Goal: Task Accomplishment & Management: Complete application form

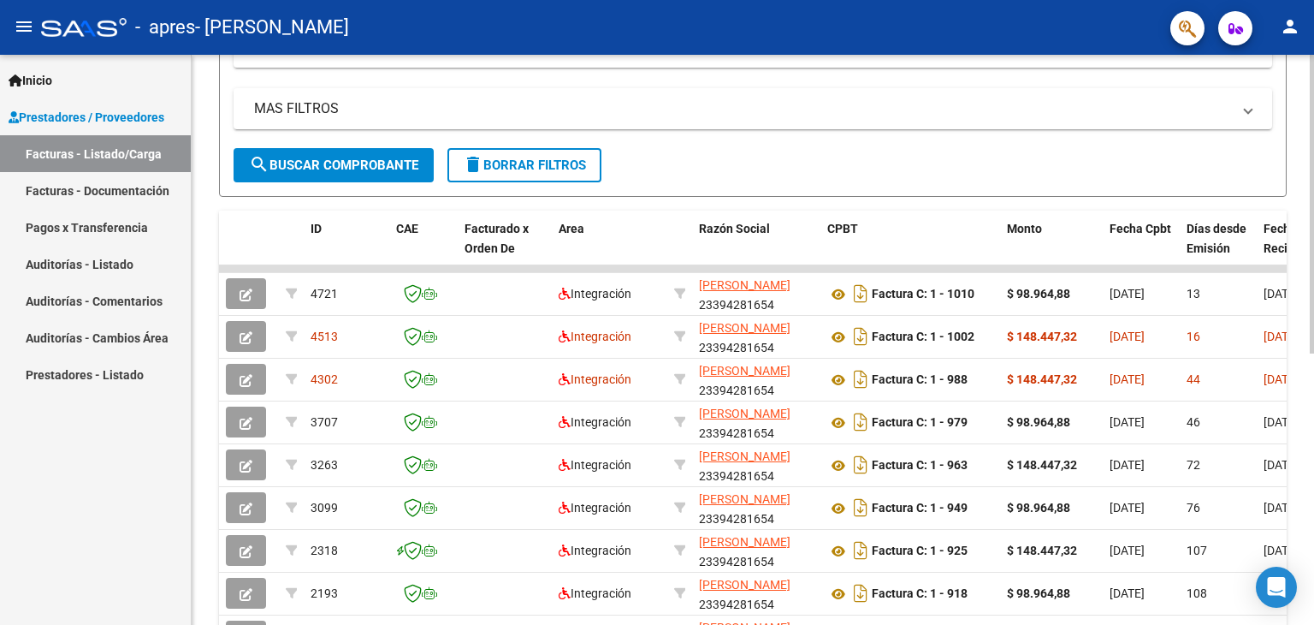
scroll to position [347, 0]
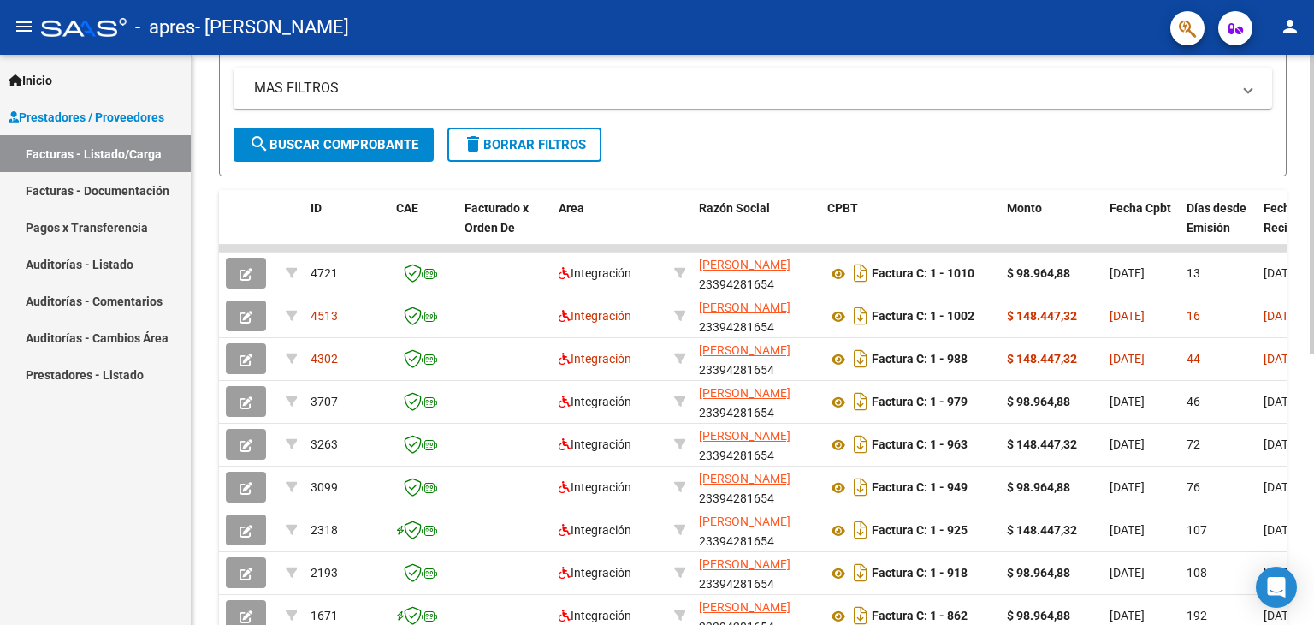
click at [1307, 377] on div "Video tutorial PRESTADORES -> Listado de CPBTs Emitidos por Prestadores / Prove…" at bounding box center [755, 246] width 1127 height 1076
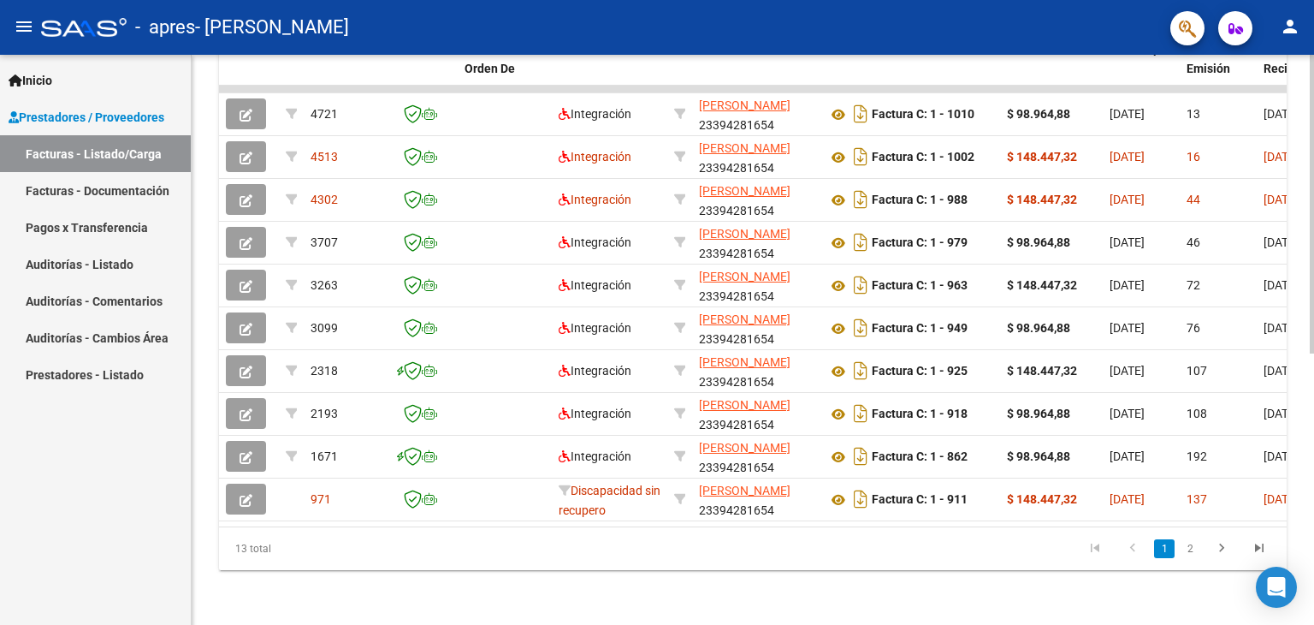
click at [1304, 554] on div "Video tutorial PRESTADORES -> Listado de CPBTs Emitidos por Prestadores / Prove…" at bounding box center [755, 87] width 1127 height 1076
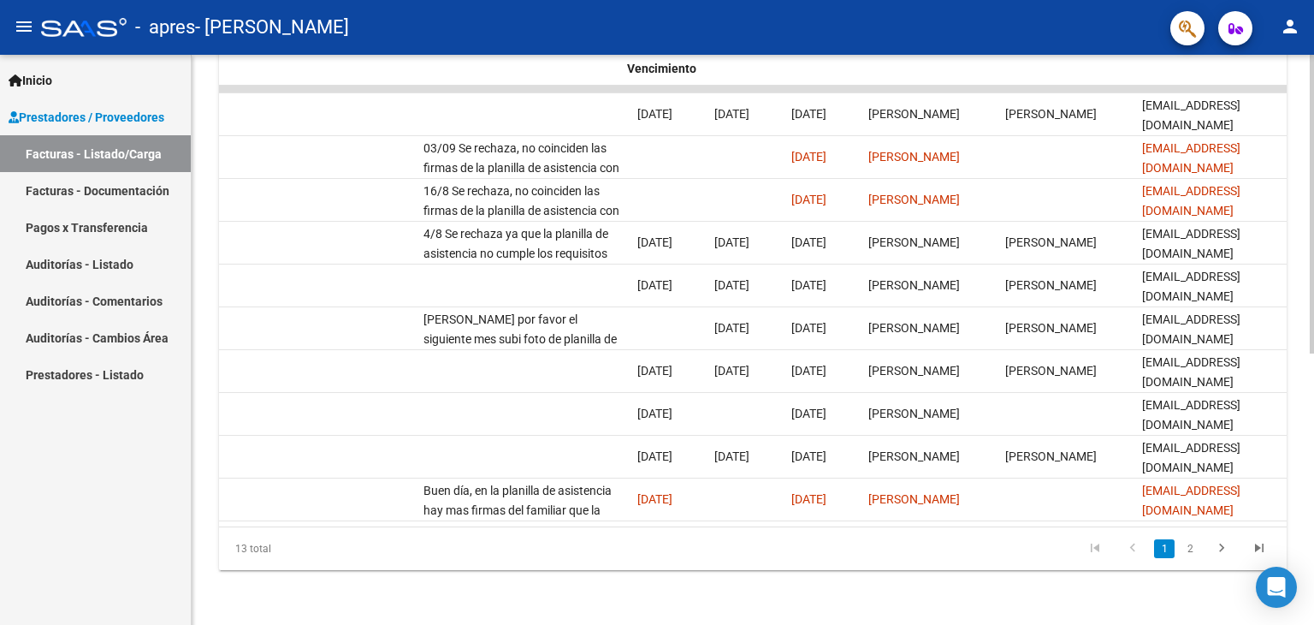
scroll to position [0, 2539]
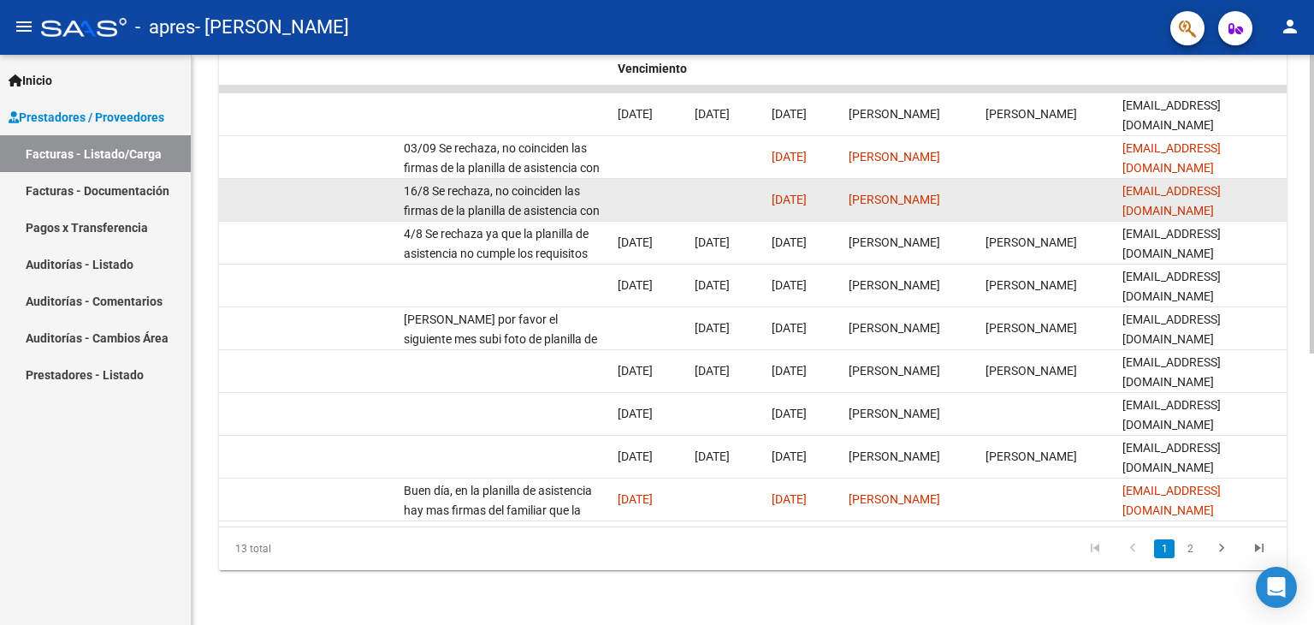
click at [629, 200] on datatable-body-cell at bounding box center [649, 200] width 77 height 42
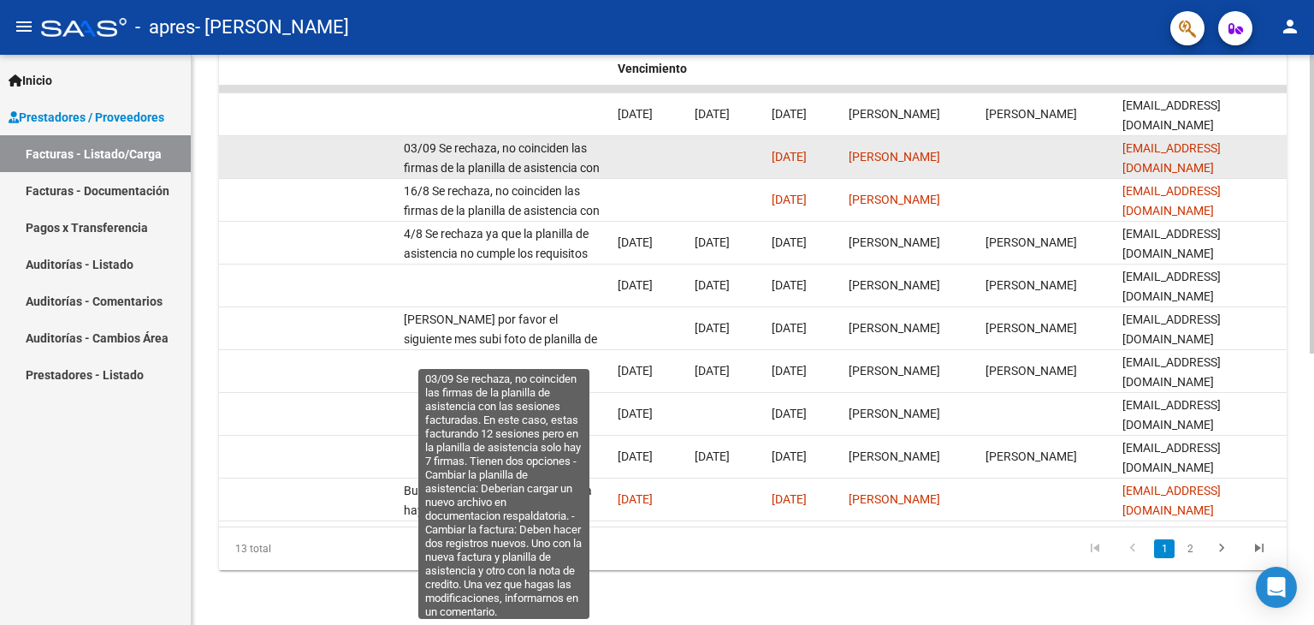
click at [535, 149] on span "03/09 Se rechaza, no coinciden las firmas de la planilla de asistencia con las …" at bounding box center [502, 293] width 196 height 305
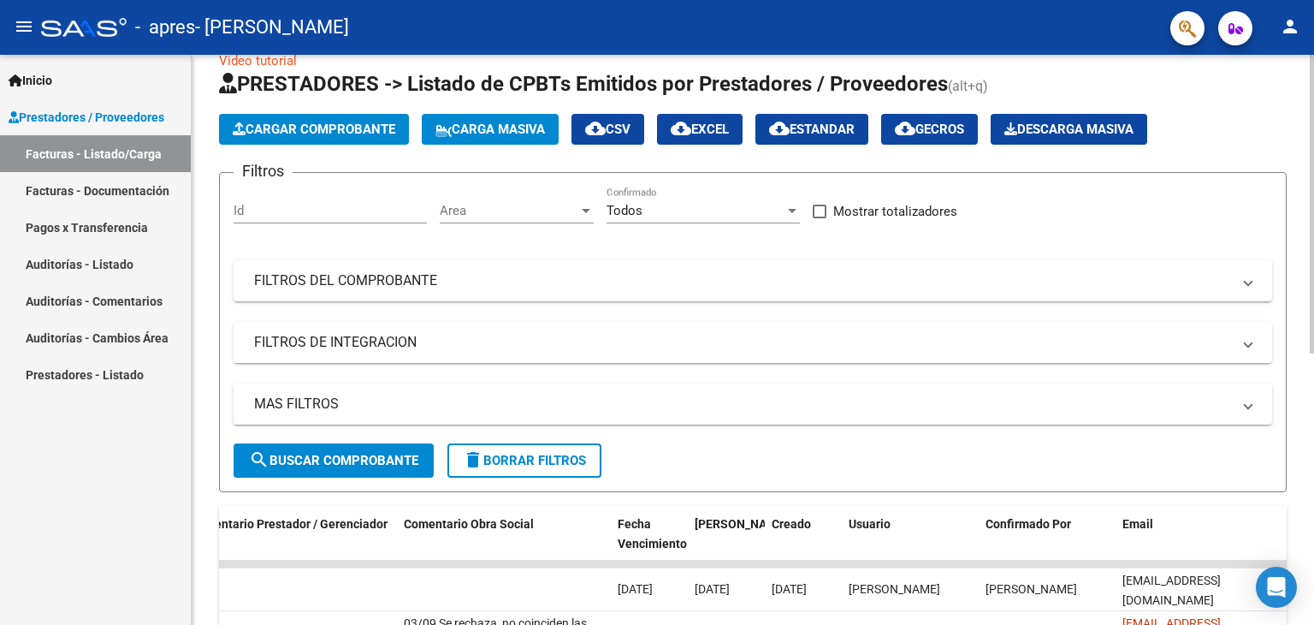
scroll to position [0, 0]
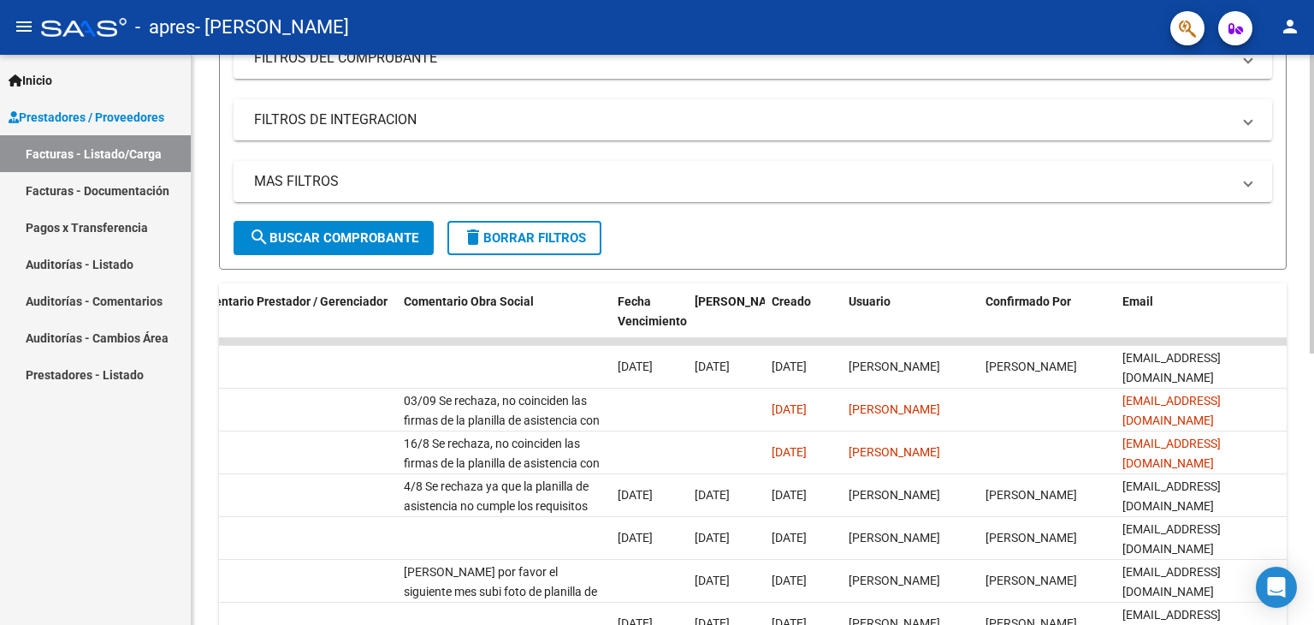
click at [1313, 223] on div at bounding box center [1312, 340] width 4 height 299
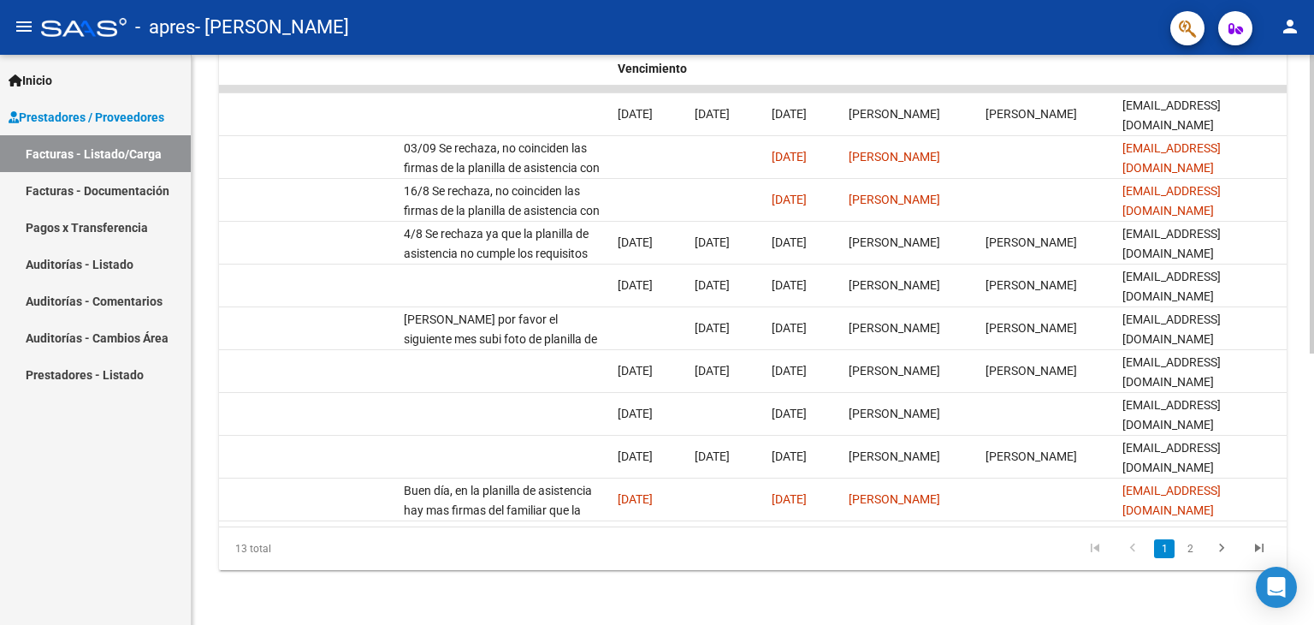
scroll to position [517, 0]
click at [1307, 501] on div "Video tutorial PRESTADORES -> Listado de CPBTs Emitidos por Prestadores / Prove…" at bounding box center [755, 87] width 1127 height 1076
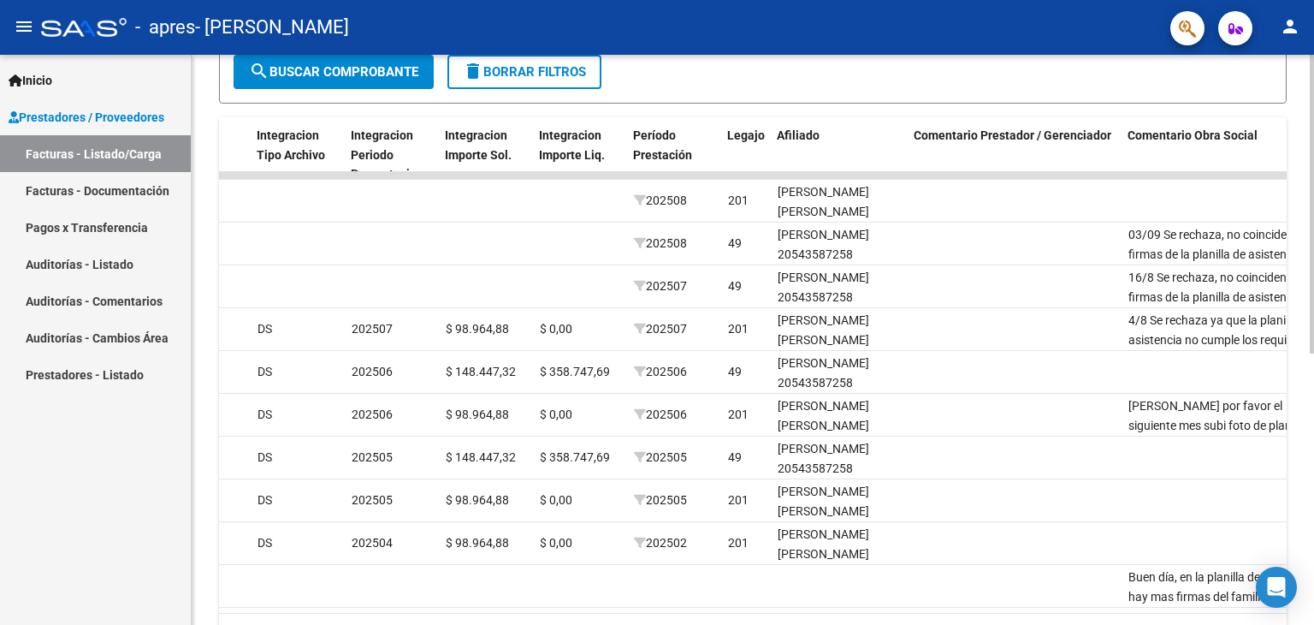
scroll to position [421, 0]
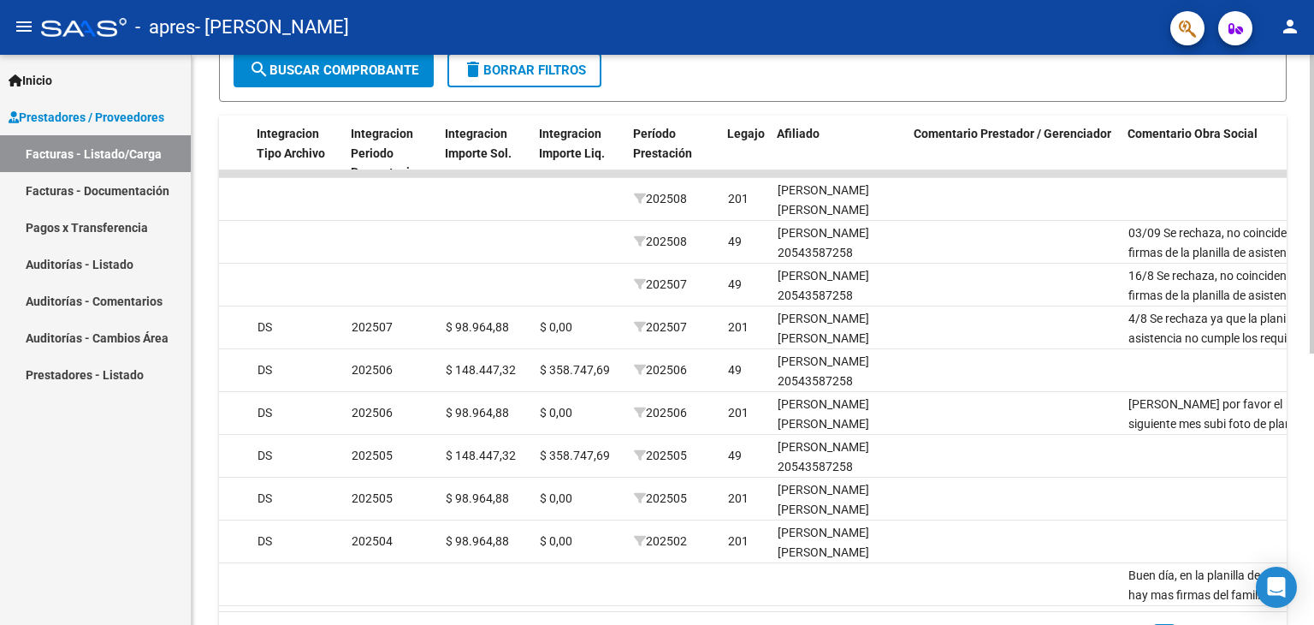
click at [1313, 305] on div at bounding box center [1312, 430] width 4 height 299
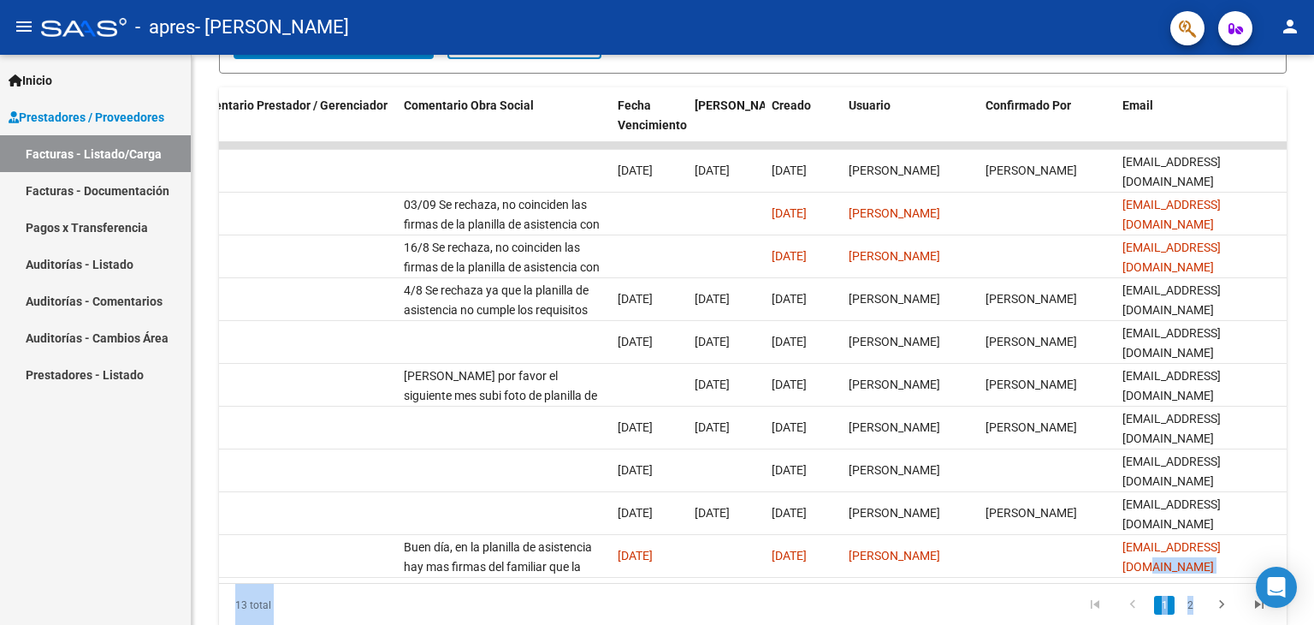
scroll to position [517, 0]
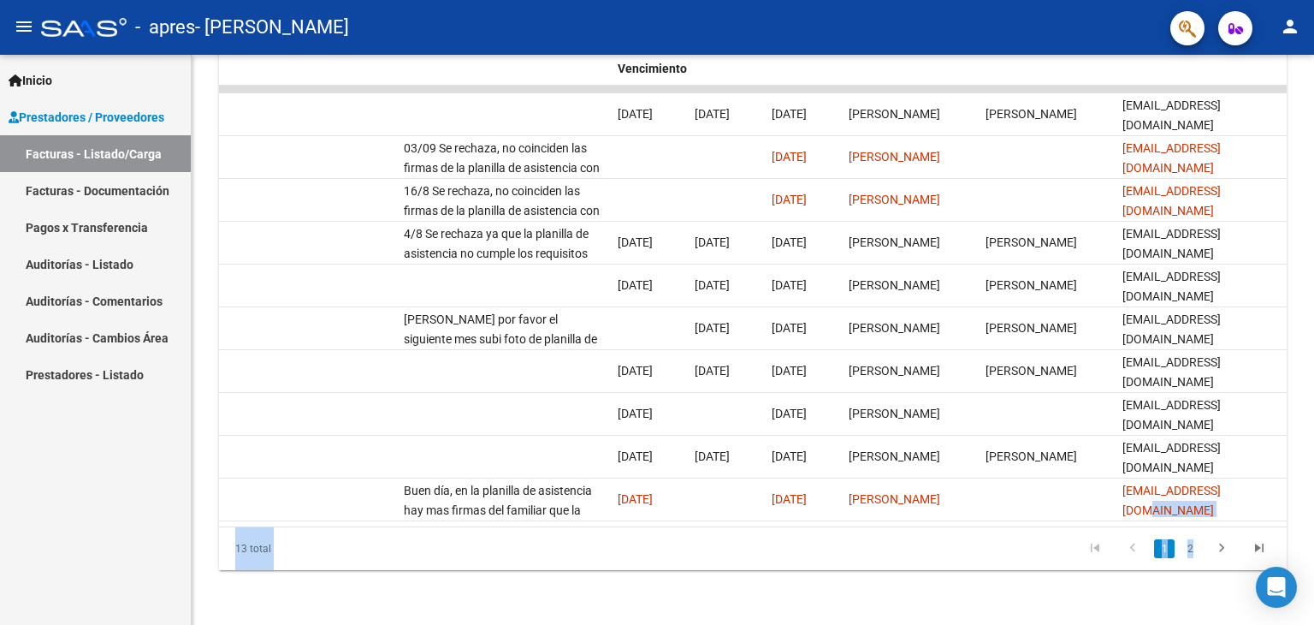
drag, startPoint x: 1236, startPoint y: 600, endPoint x: 972, endPoint y: 639, distance: 266.5
click at [972, 624] on html "menu - apres - [PERSON_NAME] person Inicio Instructivos Contacto OS Prestadores…" at bounding box center [657, 312] width 1314 height 625
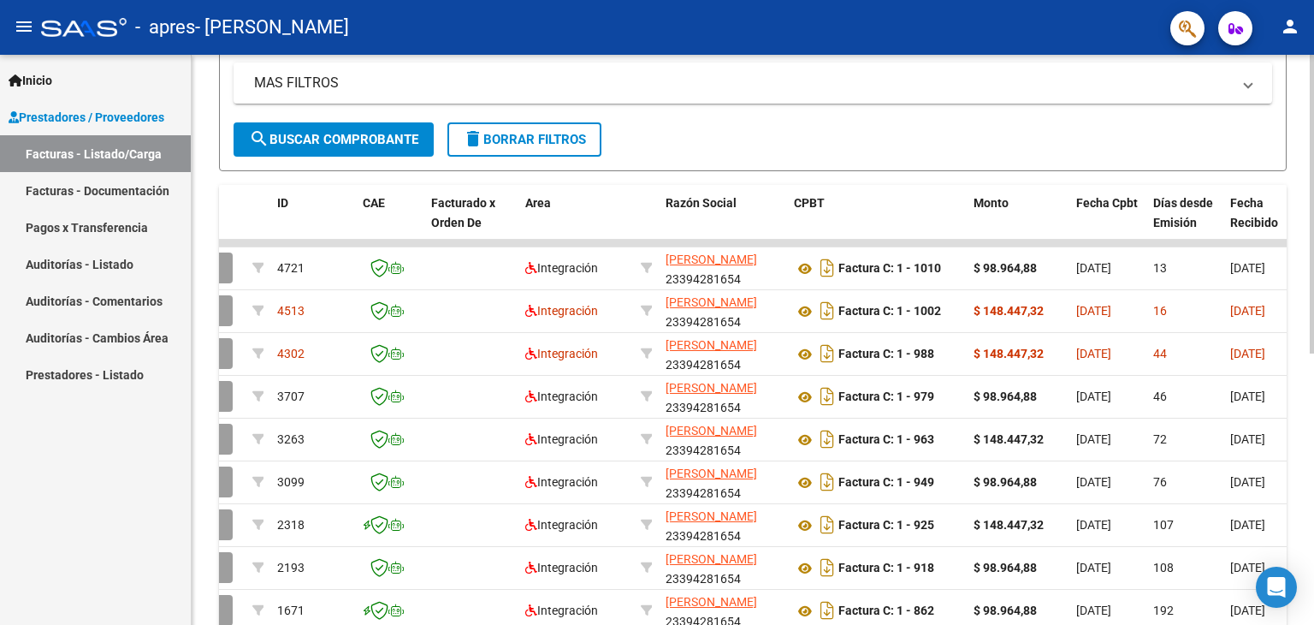
scroll to position [368, 0]
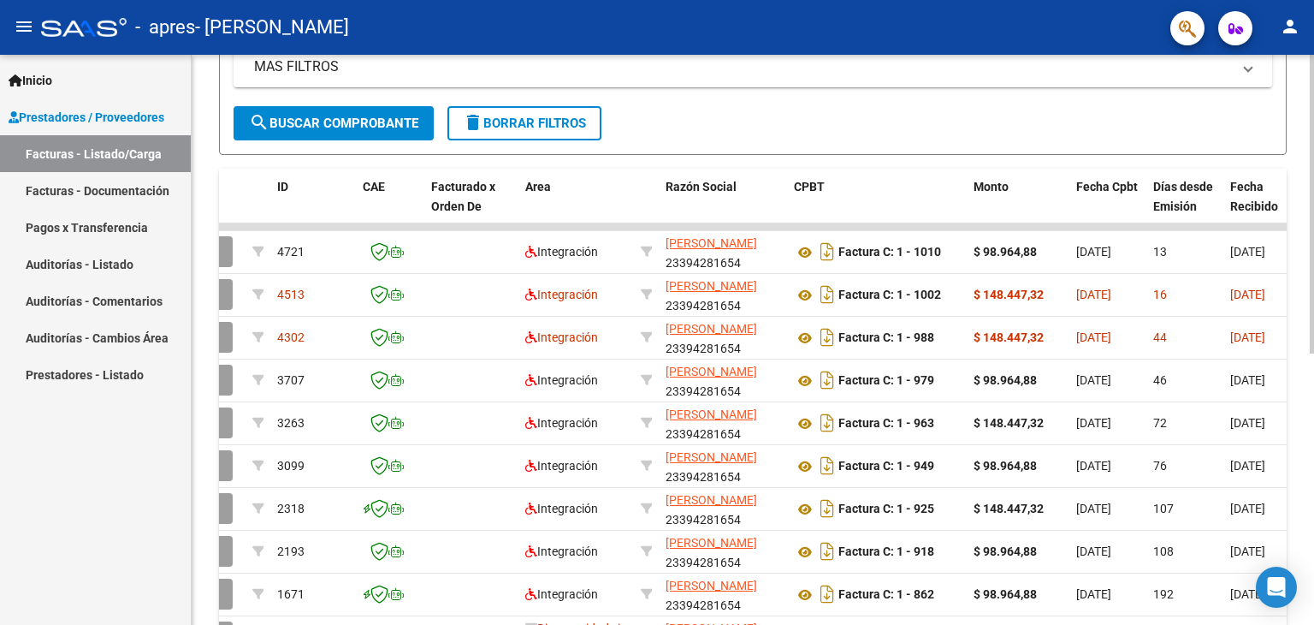
click at [1299, 297] on div "Video tutorial PRESTADORES -> Listado de CPBTs Emitidos por Prestadores / Prove…" at bounding box center [755, 225] width 1127 height 1076
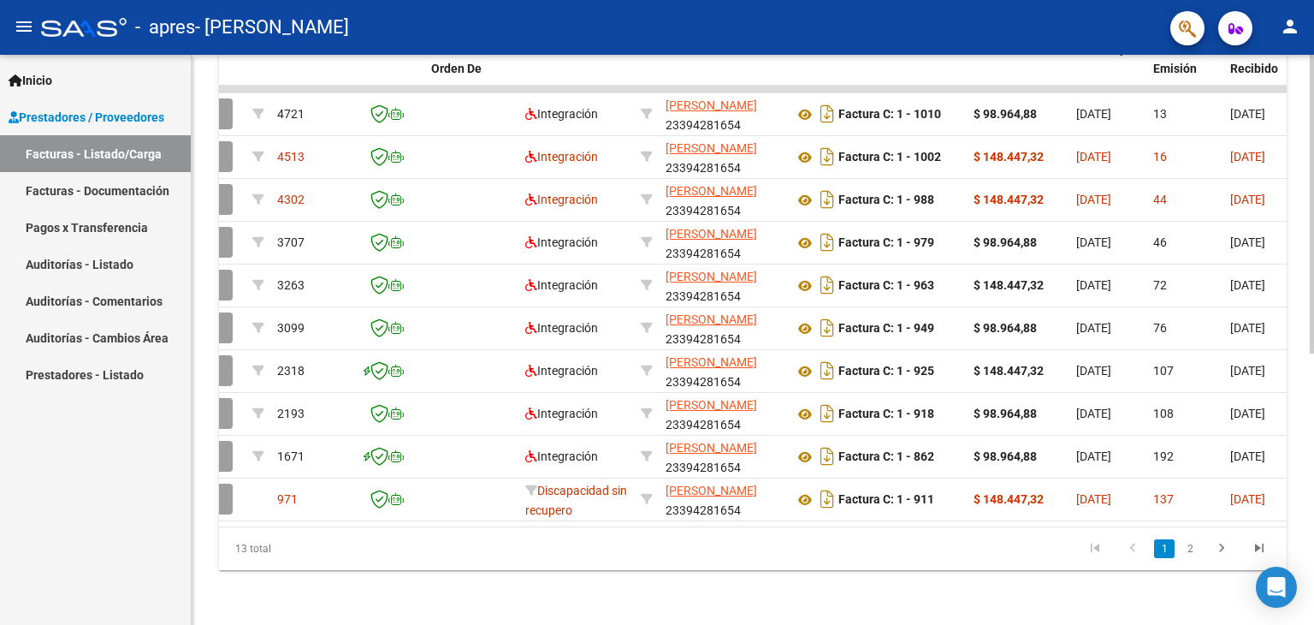
scroll to position [517, 0]
click at [1313, 521] on div at bounding box center [1312, 474] width 4 height 299
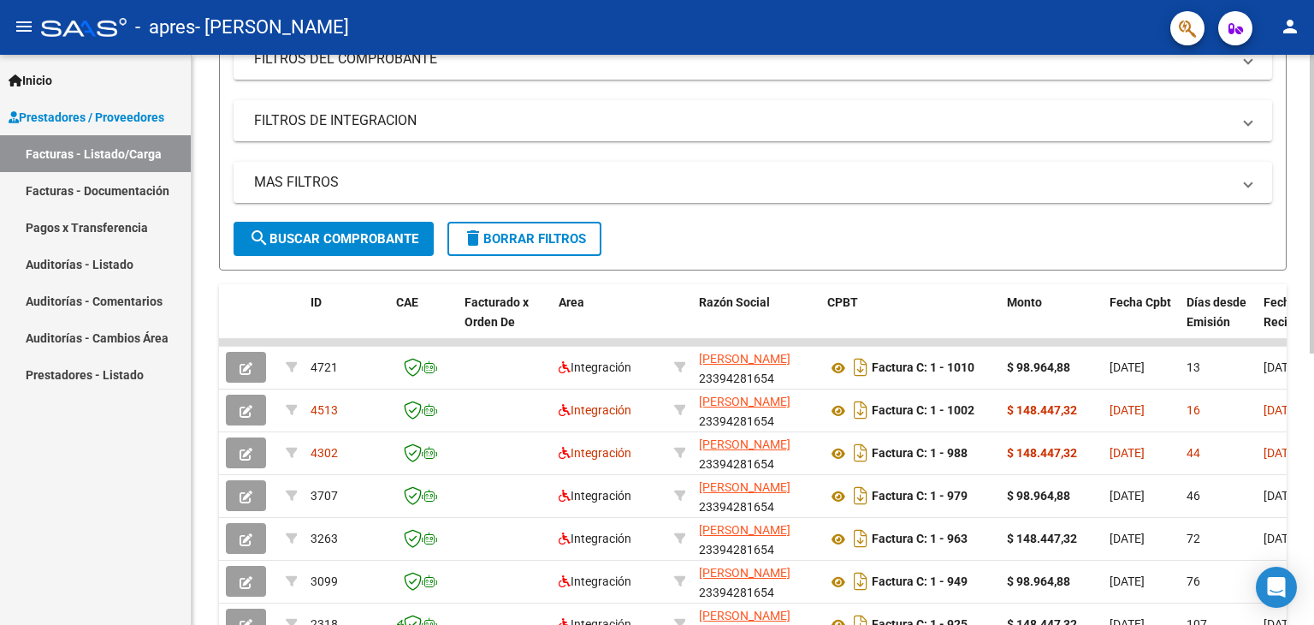
scroll to position [252, 0]
click at [1313, 282] on div at bounding box center [1312, 339] width 4 height 299
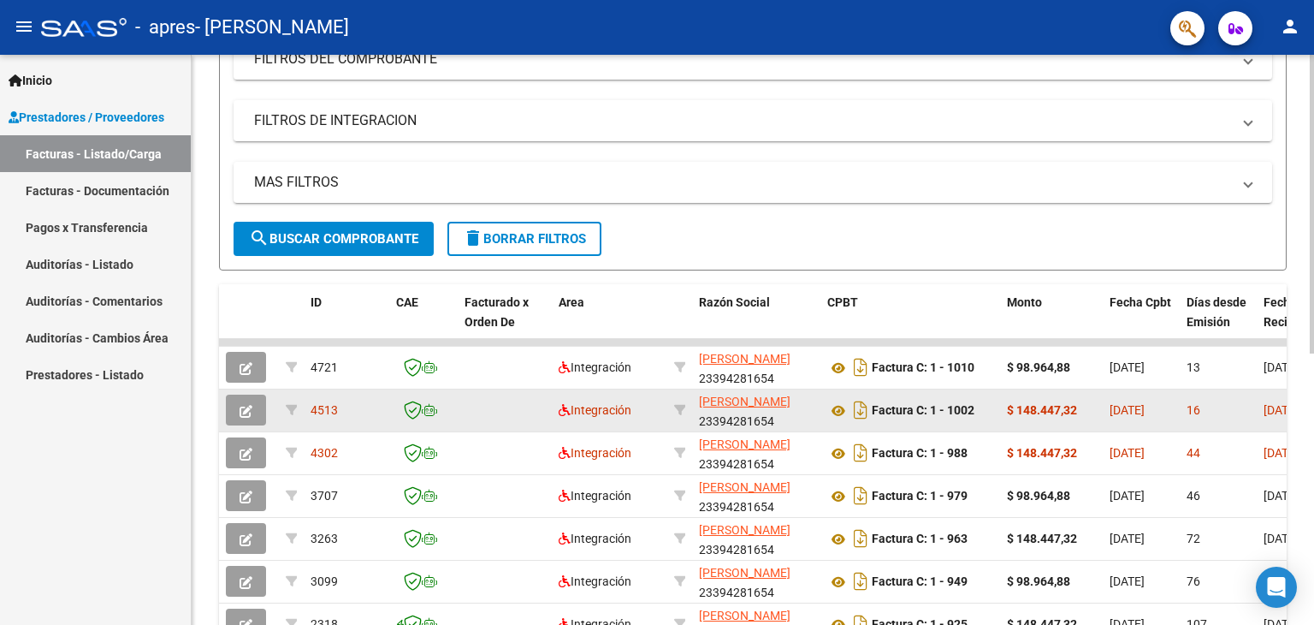
click at [246, 405] on icon "button" at bounding box center [246, 411] width 13 height 13
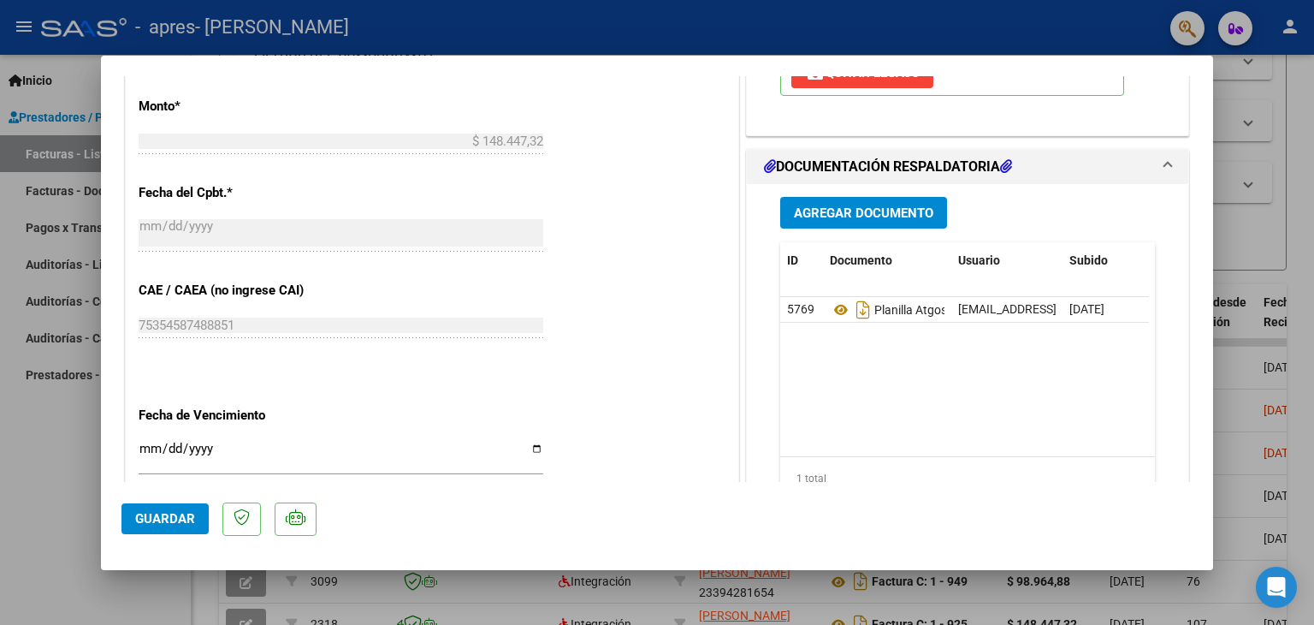
scroll to position [873, 0]
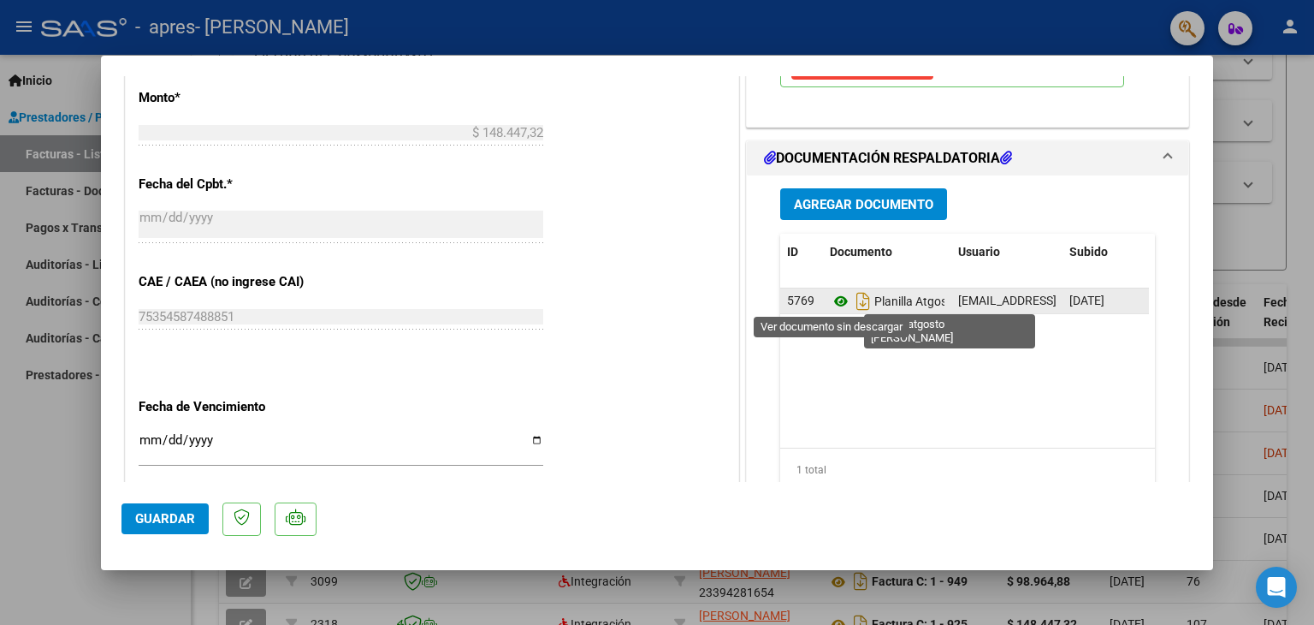
click at [834, 298] on icon at bounding box center [841, 301] width 22 height 21
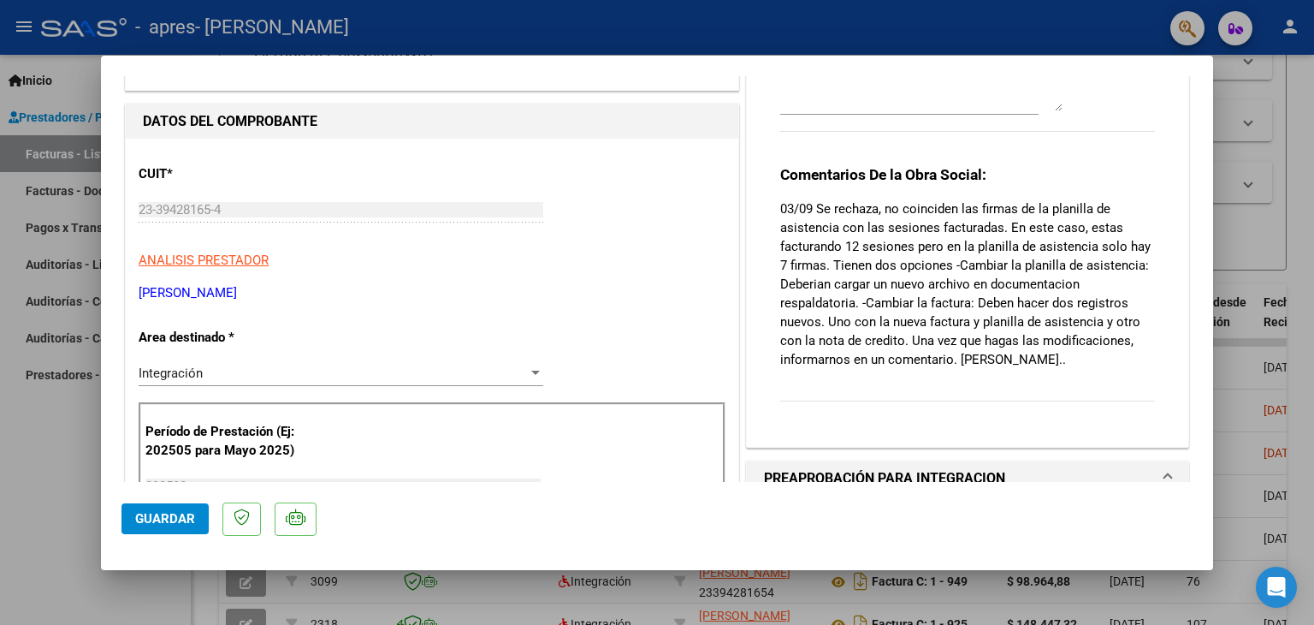
scroll to position [62, 0]
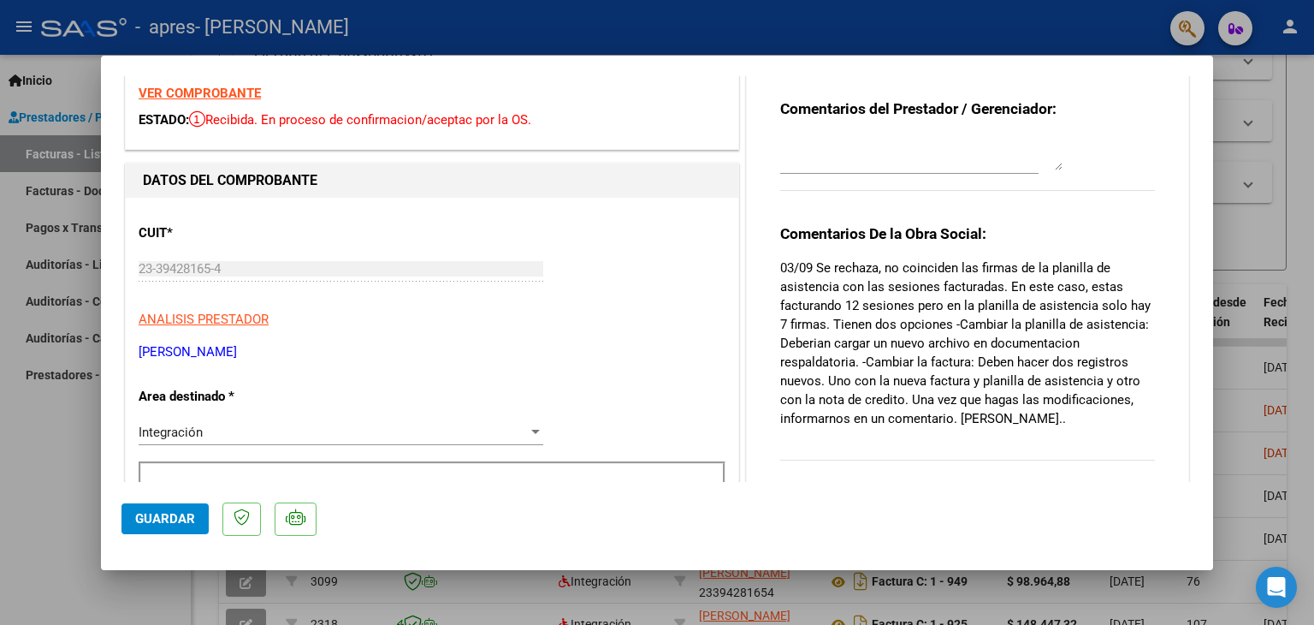
click at [1313, 210] on div at bounding box center [657, 312] width 1314 height 625
type input "$ 0,00"
